Goal: Task Accomplishment & Management: Manage account settings

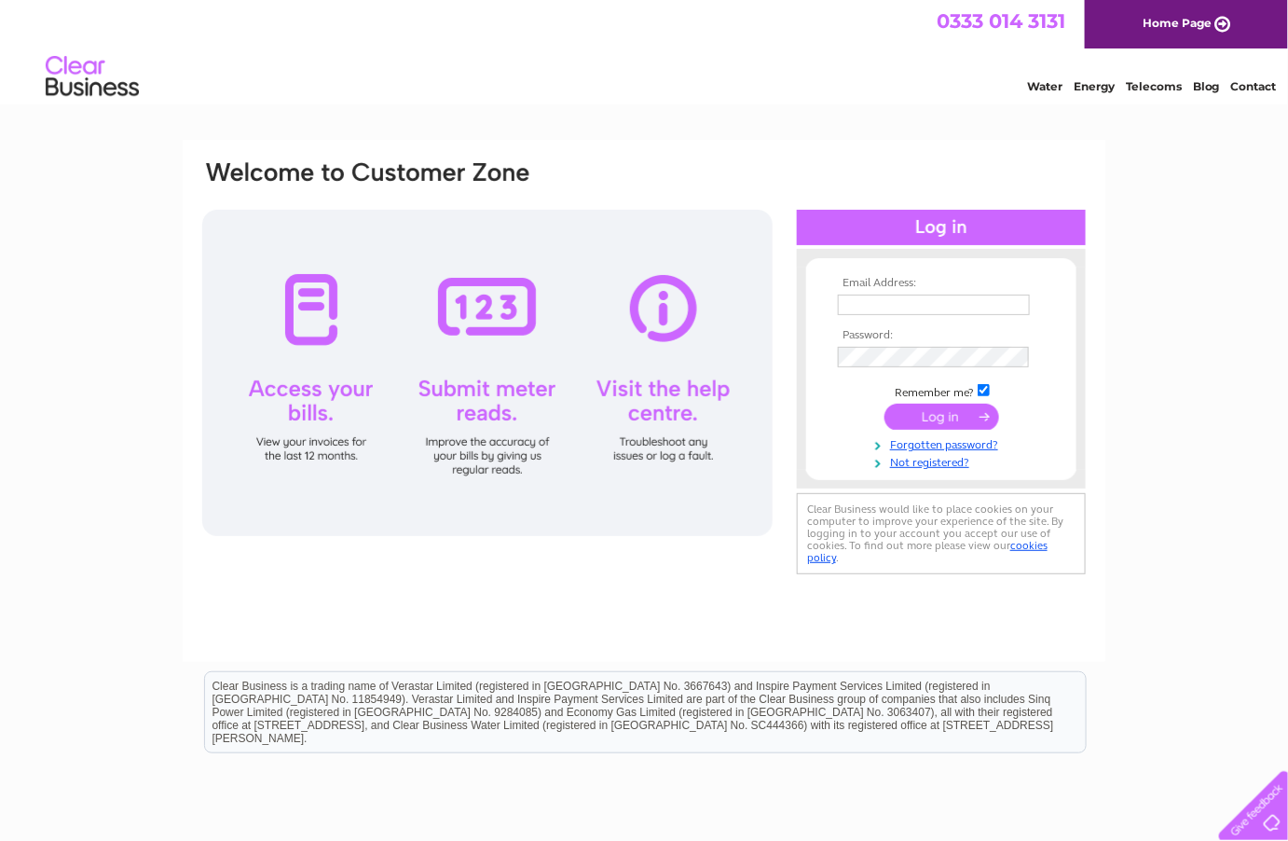
type input "Jennifer.burns@mitiecc.com"
click at [934, 415] on input "submit" at bounding box center [942, 417] width 115 height 26
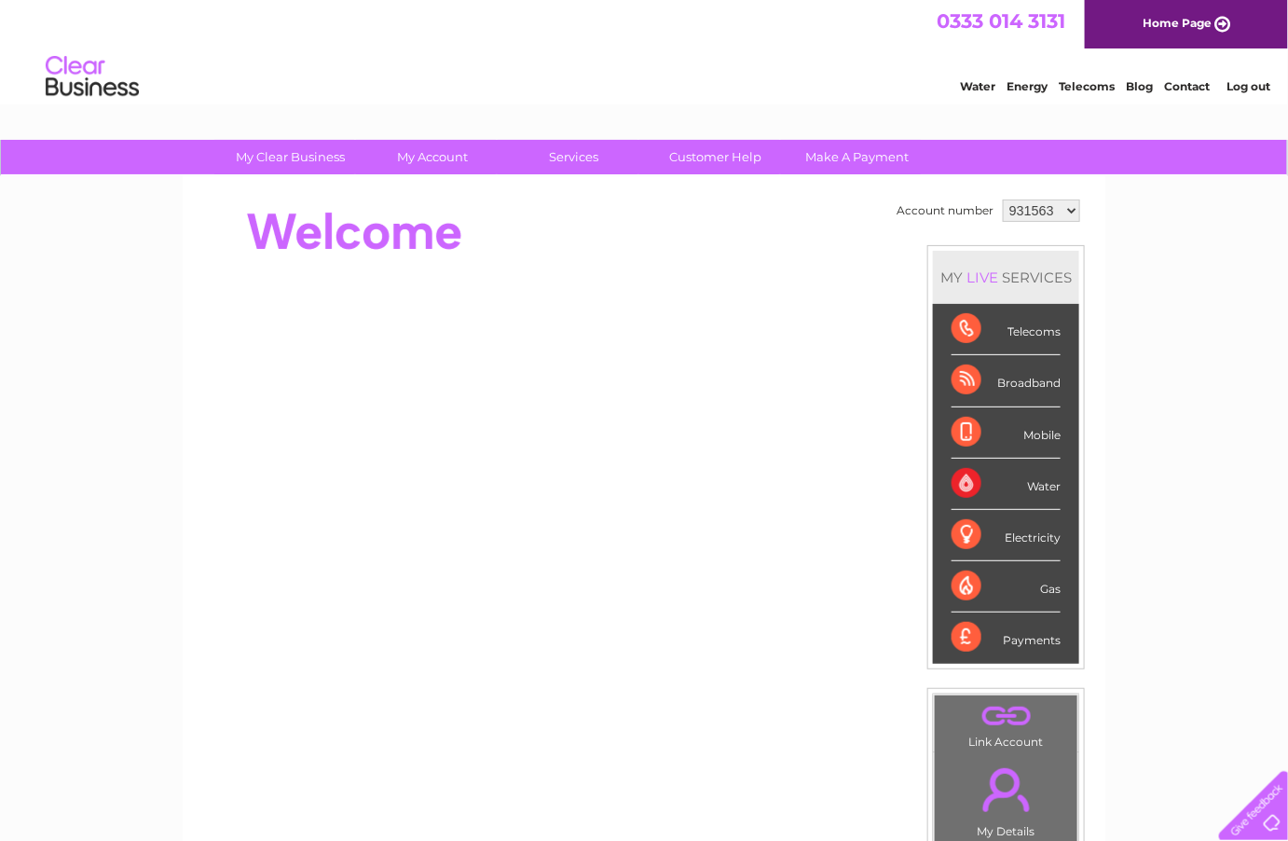
click at [1072, 211] on select "931563 1139363" at bounding box center [1041, 211] width 77 height 22
select select "1139363"
click at [1003, 200] on select "931563 1139363" at bounding box center [1041, 211] width 77 height 22
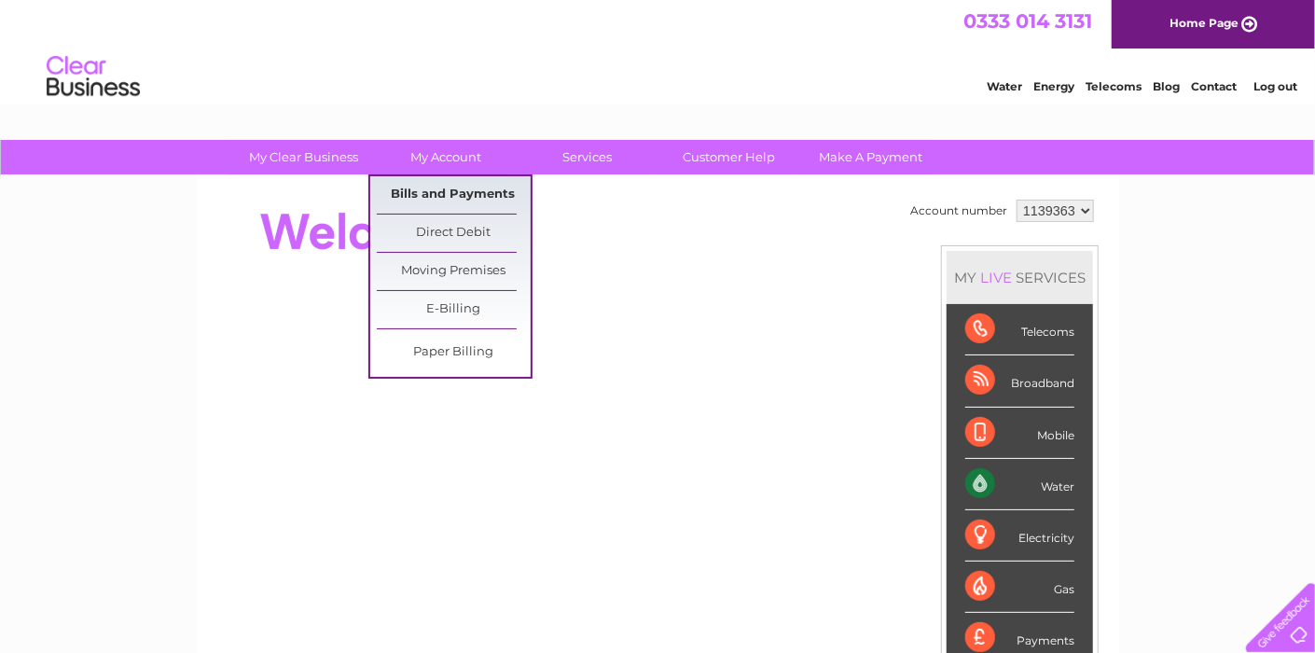
click at [448, 187] on link "Bills and Payments" at bounding box center [454, 194] width 154 height 37
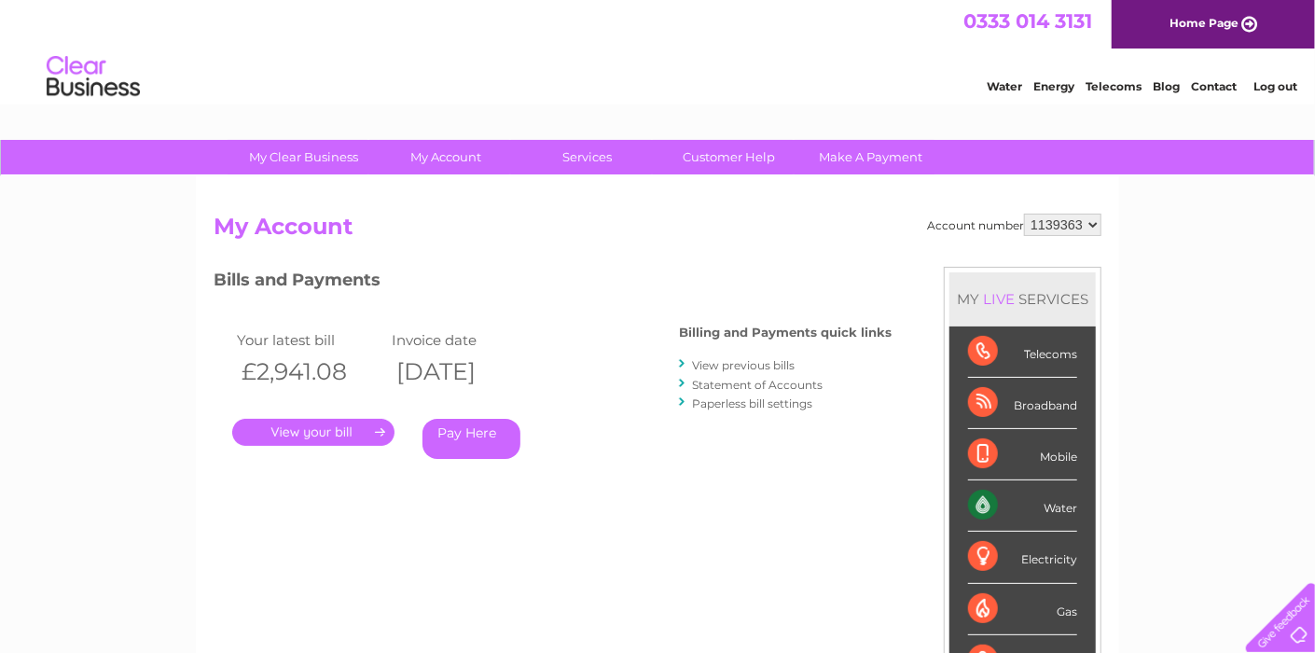
click at [338, 429] on link "." at bounding box center [313, 432] width 162 height 27
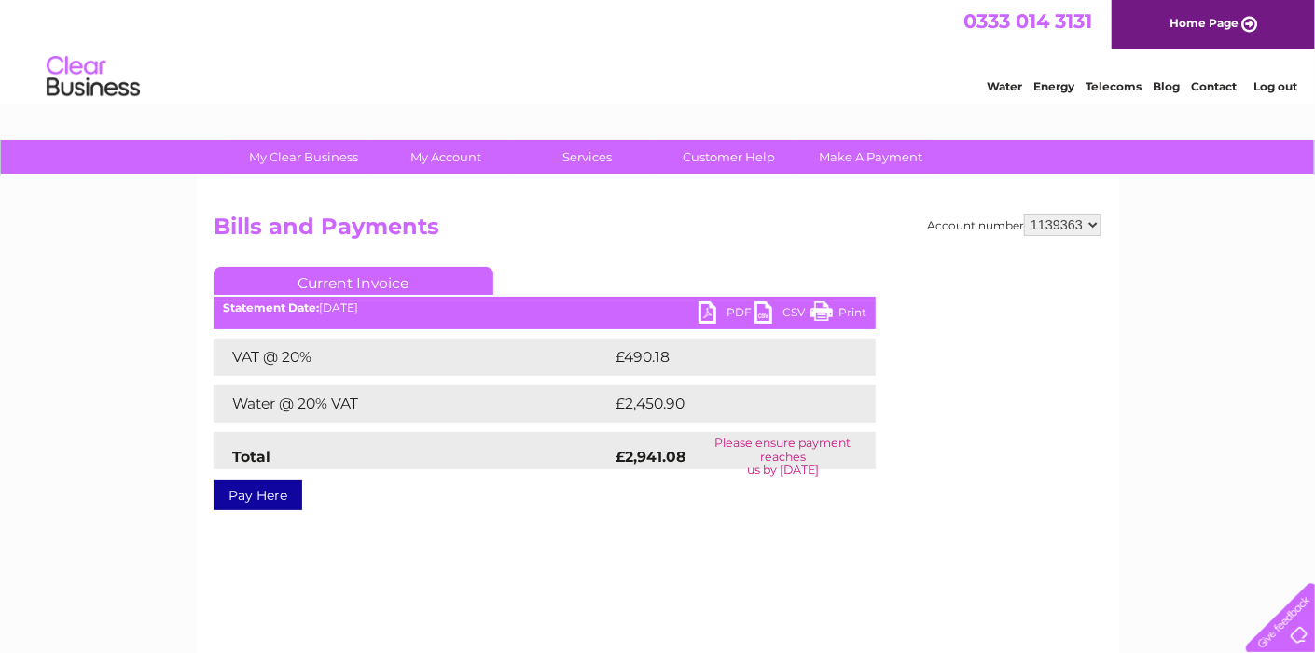
click at [720, 310] on link "PDF" at bounding box center [726, 314] width 56 height 27
click at [706, 310] on link "PDF" at bounding box center [726, 314] width 56 height 27
click at [1175, 296] on div "My Clear Business Login Details My Details My Preferences Link Account My Accou…" at bounding box center [657, 578] width 1315 height 877
